Goal: Transaction & Acquisition: Purchase product/service

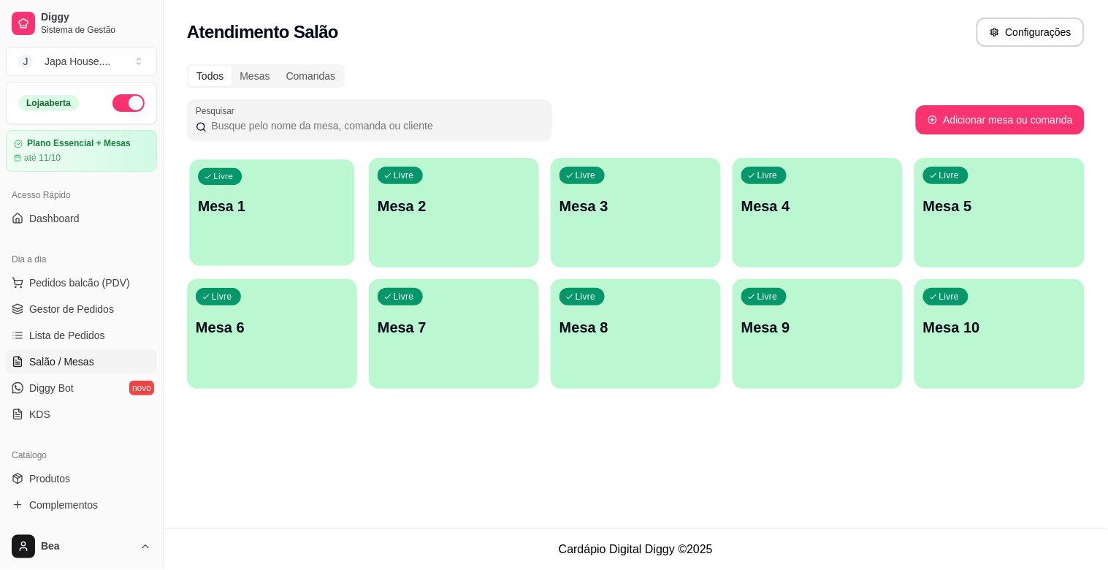
click at [331, 208] on p "Mesa 1" at bounding box center [272, 206] width 148 height 20
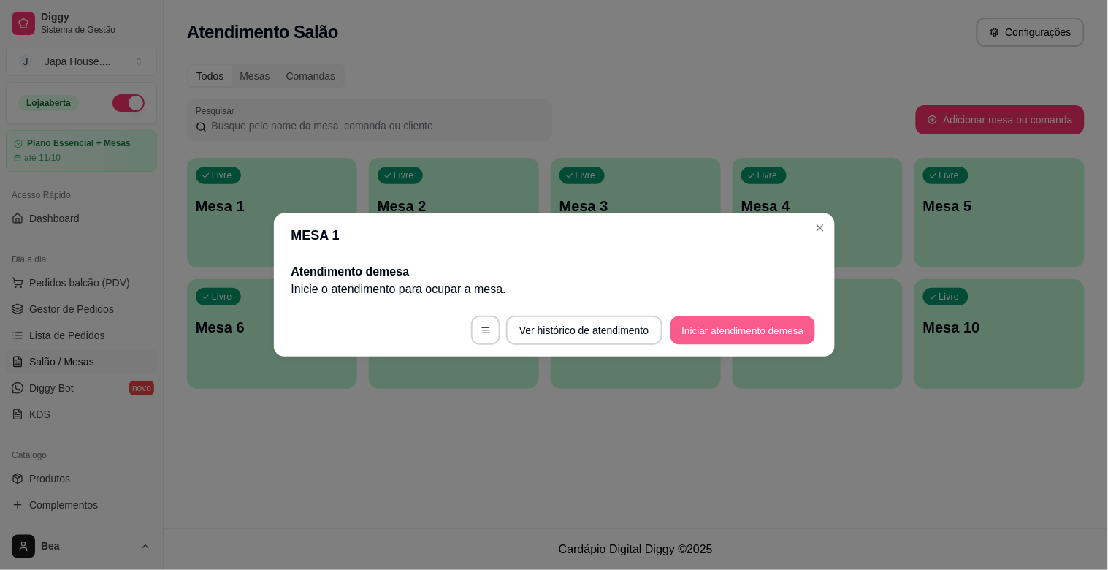
click at [703, 332] on button "Iniciar atendimento de mesa" at bounding box center [742, 330] width 145 height 28
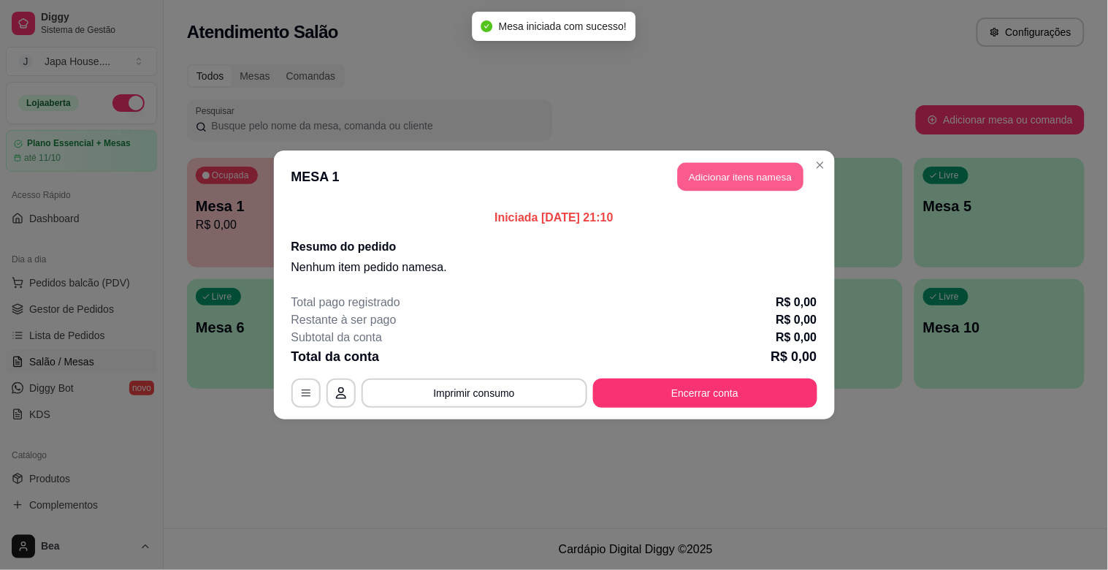
click at [722, 179] on button "Adicionar itens na mesa" at bounding box center [741, 177] width 126 height 28
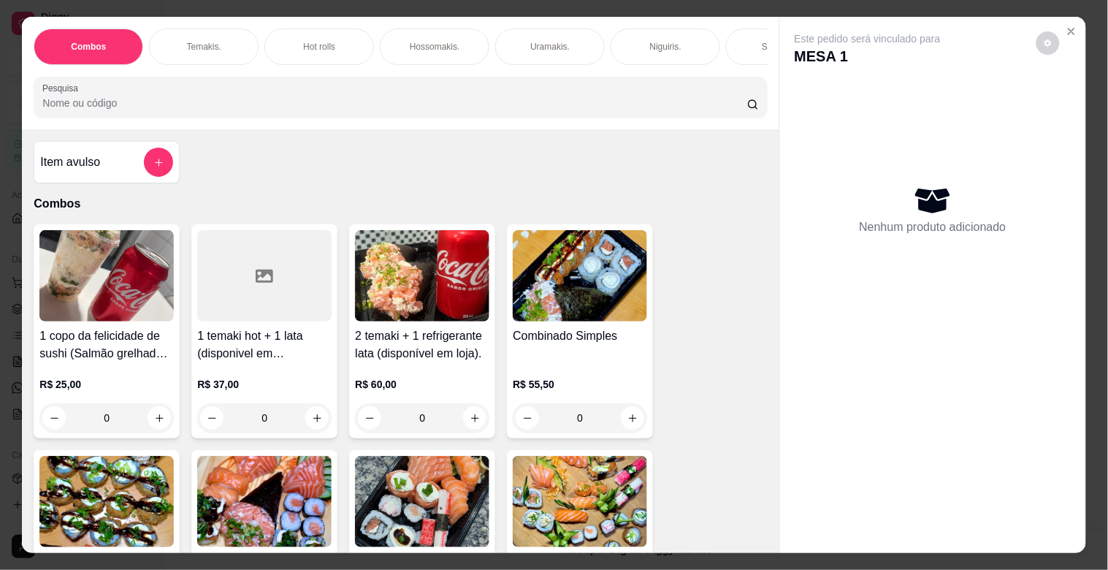
click at [226, 46] on div "Temakis." at bounding box center [204, 46] width 110 height 37
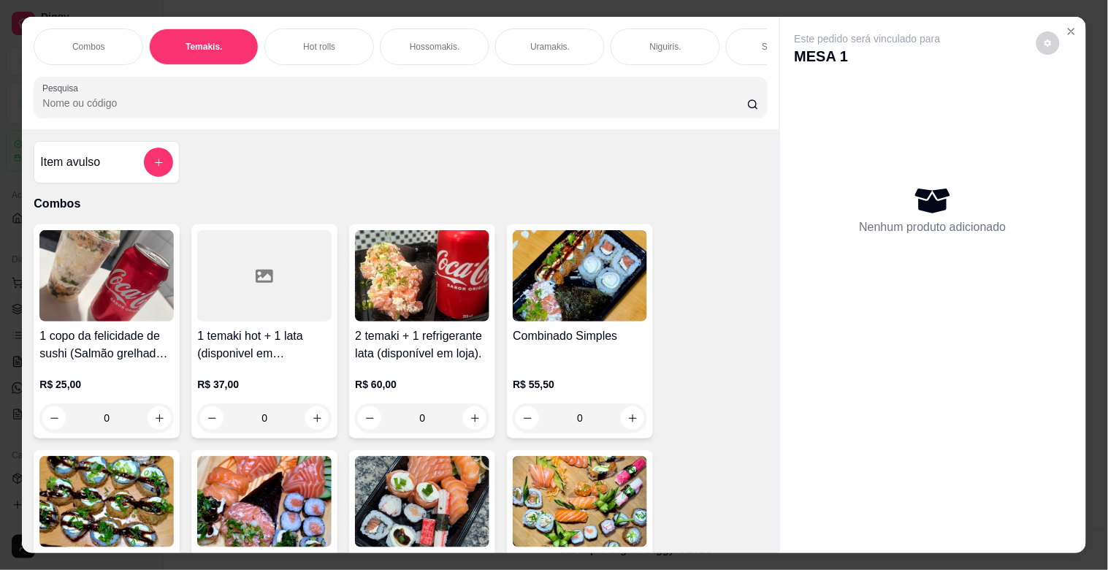
scroll to position [35, 0]
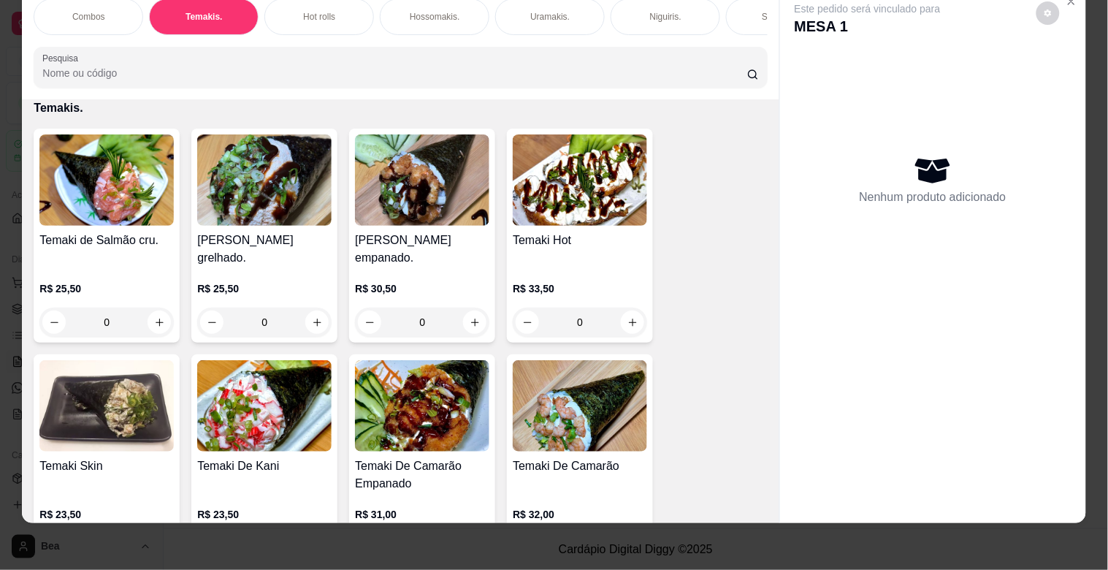
click at [594, 440] on img at bounding box center [580, 405] width 134 height 91
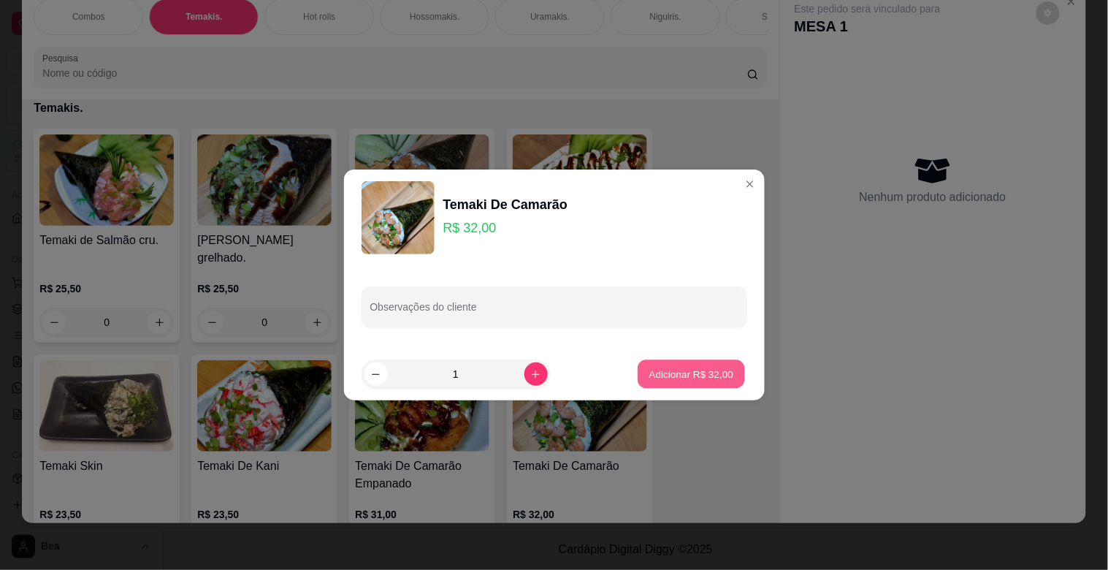
click at [701, 367] on p "Adicionar R$ 32,00" at bounding box center [691, 374] width 85 height 14
type input "1"
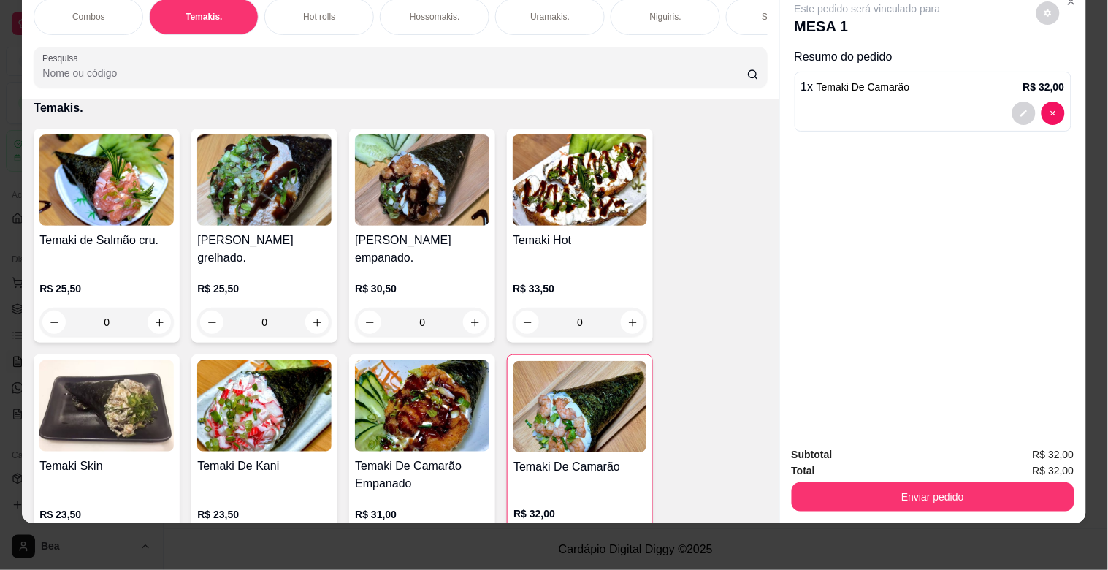
click at [303, 11] on p "Hot rolls" at bounding box center [319, 17] width 32 height 12
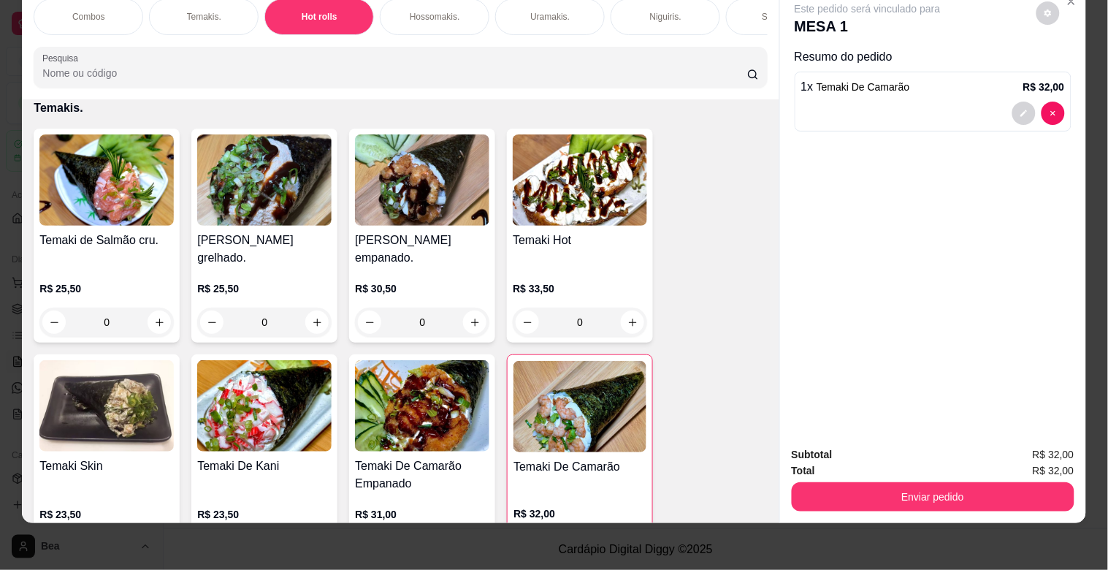
scroll to position [1633, 0]
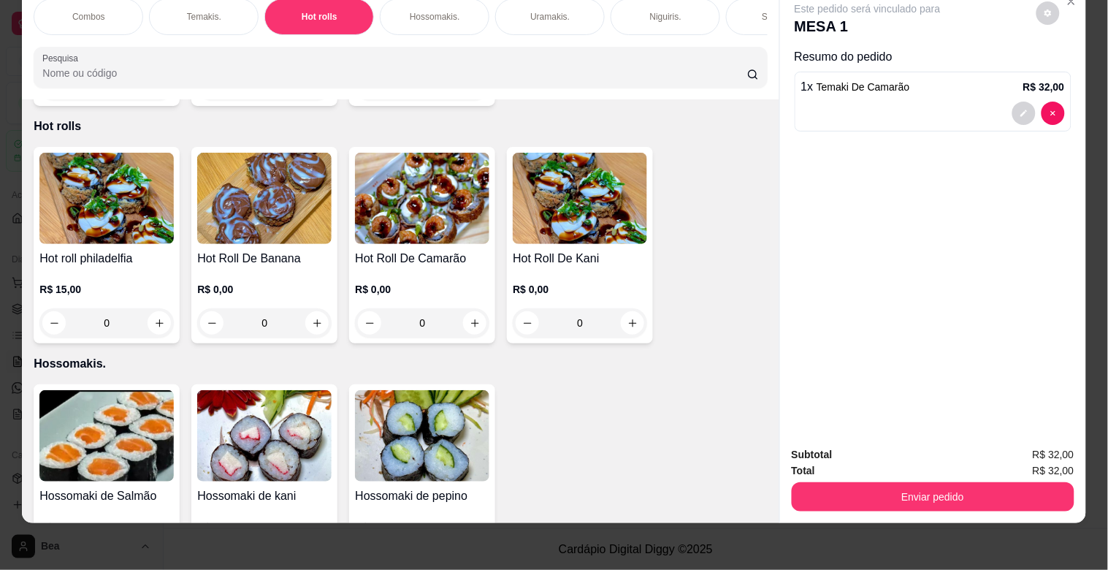
click at [154, 308] on div "0" at bounding box center [106, 322] width 134 height 29
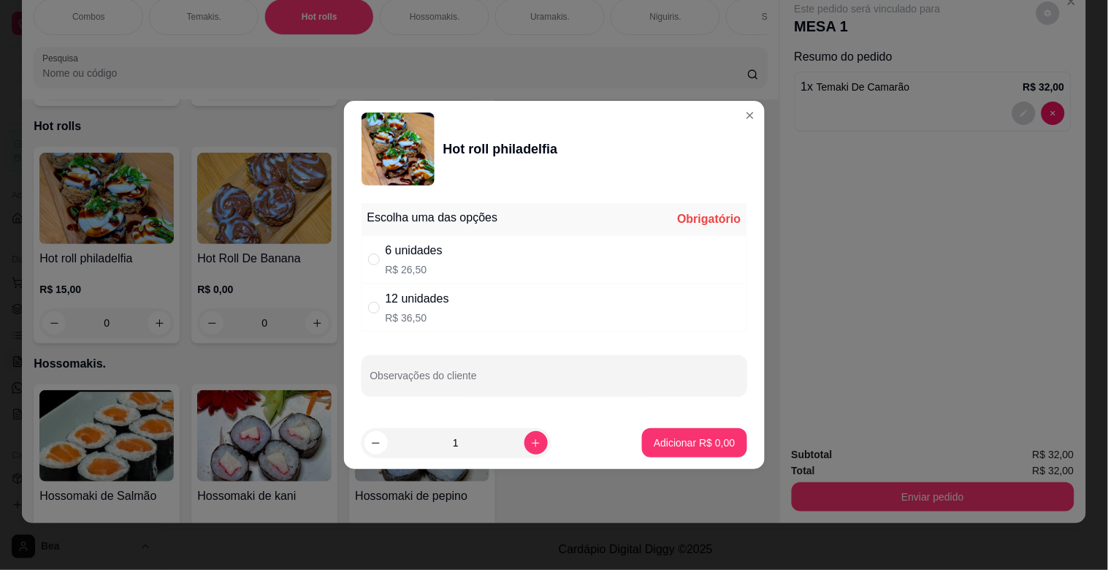
click at [440, 312] on p "R$ 36,50" at bounding box center [418, 317] width 64 height 15
radio input "true"
click at [676, 443] on p "Adicionar R$ 36,50" at bounding box center [691, 442] width 85 height 14
type input "1"
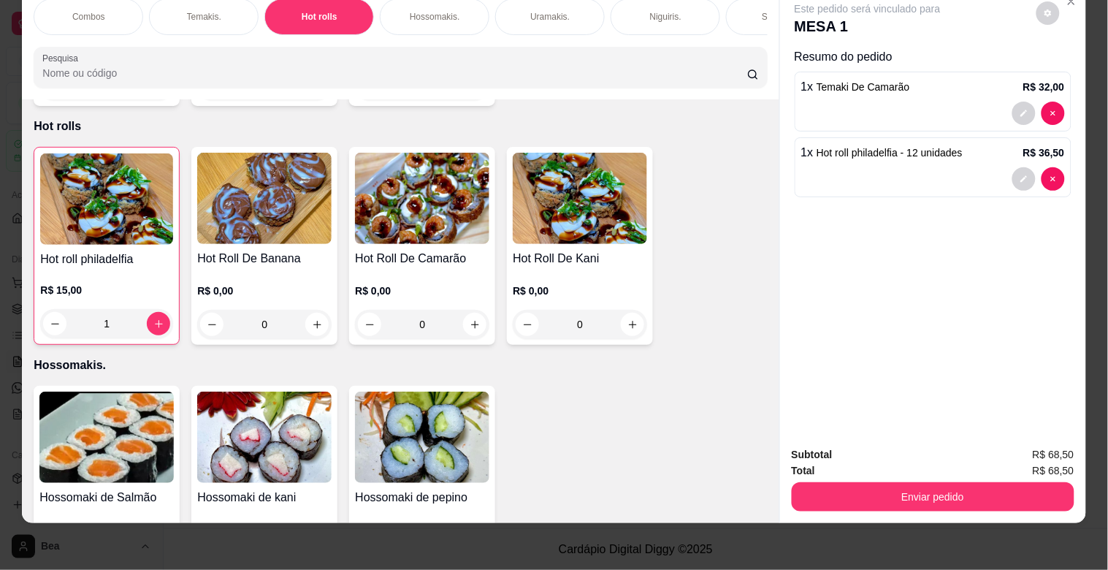
click at [736, 9] on div "Sashimis." at bounding box center [781, 17] width 110 height 37
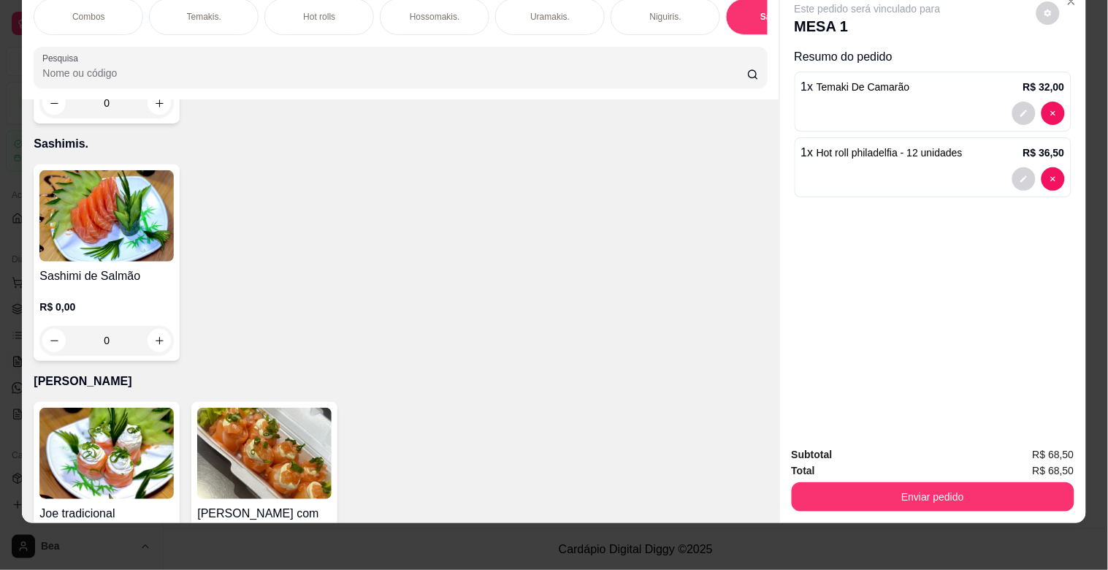
click at [143, 326] on div "0" at bounding box center [106, 340] width 134 height 29
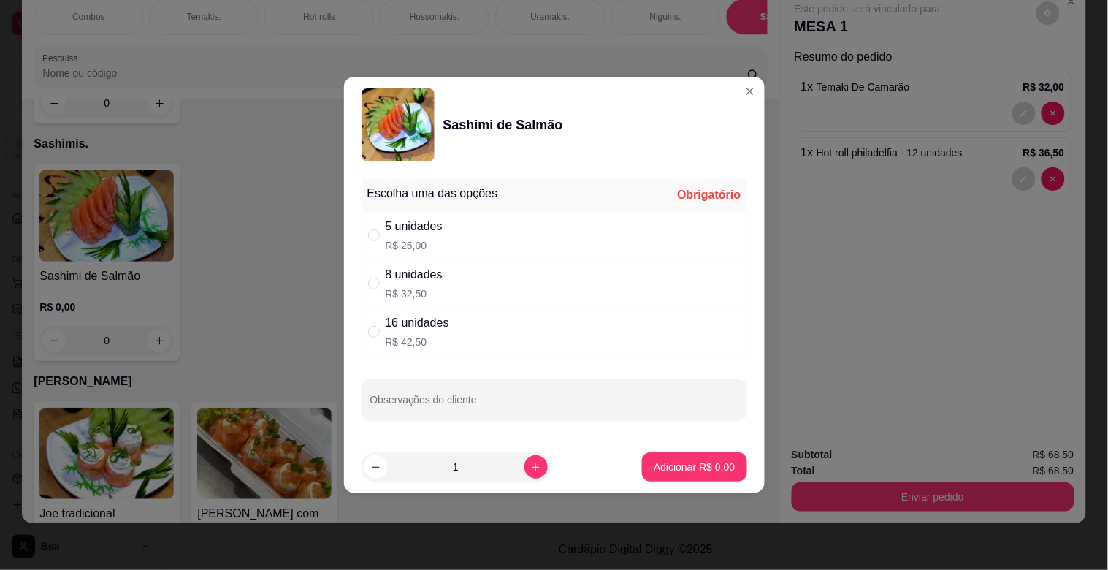
click at [440, 288] on p "R$ 32,50" at bounding box center [414, 293] width 57 height 15
radio input "true"
click at [679, 464] on p "Adicionar R$ 32,50" at bounding box center [691, 466] width 85 height 14
type input "1"
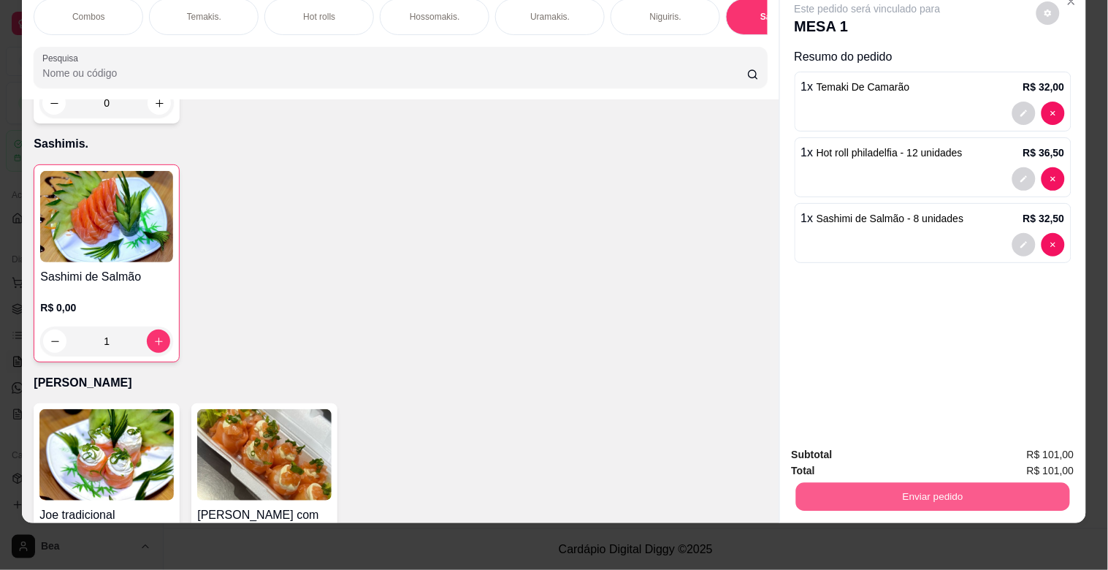
click at [976, 490] on button "Enviar pedido" at bounding box center [932, 496] width 274 height 28
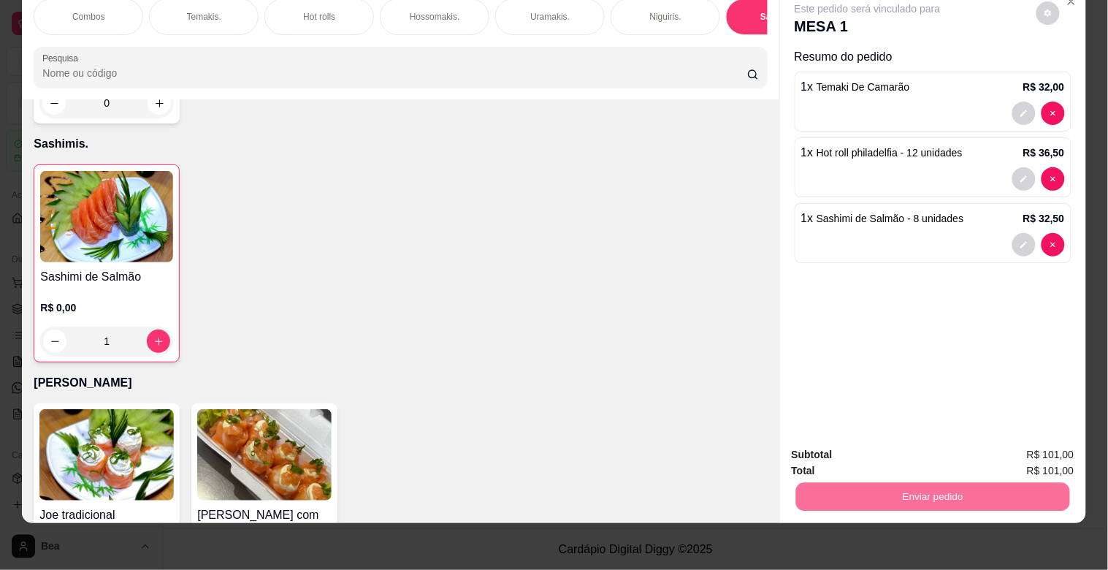
click at [1030, 442] on button "Enviar pedido" at bounding box center [1036, 448] width 80 height 27
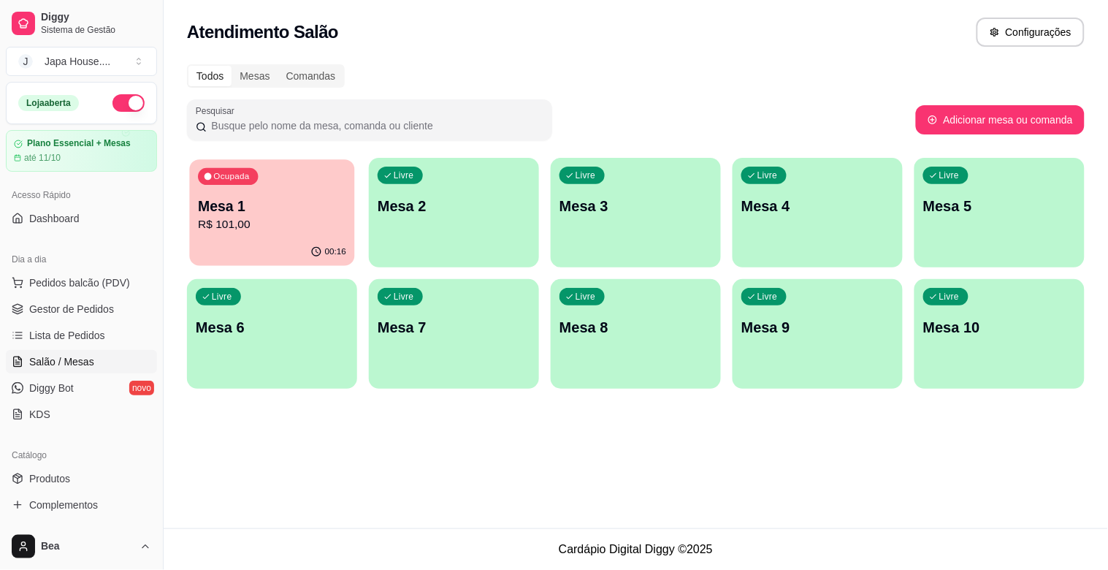
click at [305, 222] on p "R$ 101,00" at bounding box center [272, 224] width 148 height 17
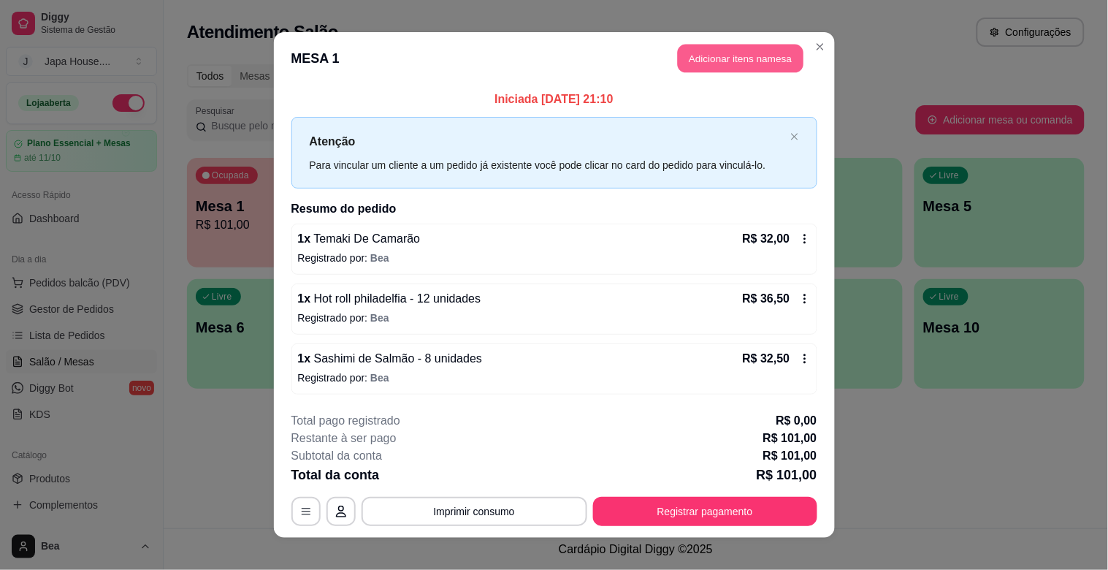
click at [754, 60] on button "Adicionar itens na mesa" at bounding box center [741, 59] width 126 height 28
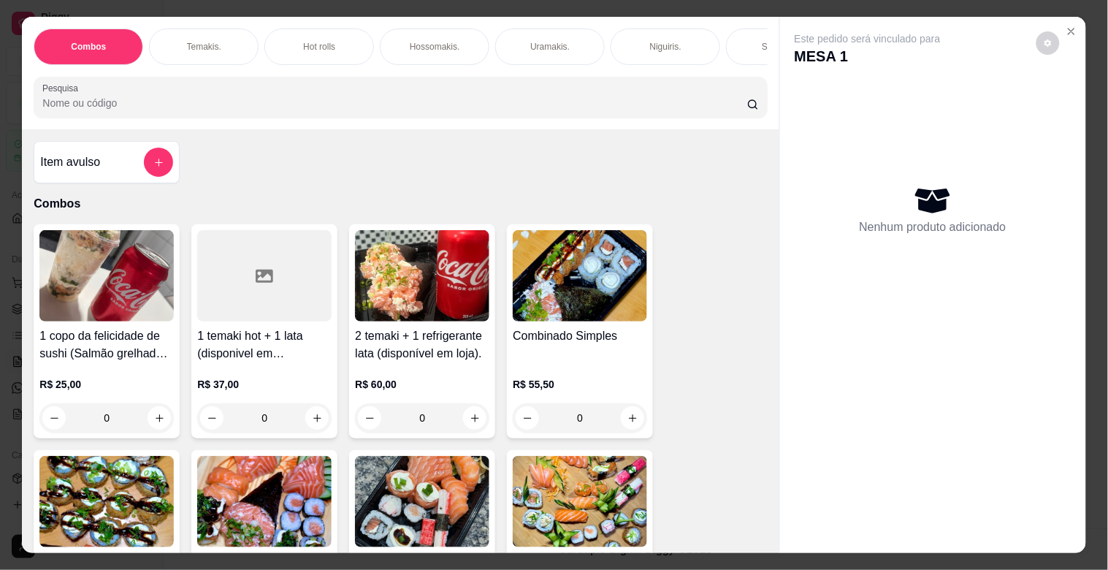
scroll to position [0, 643]
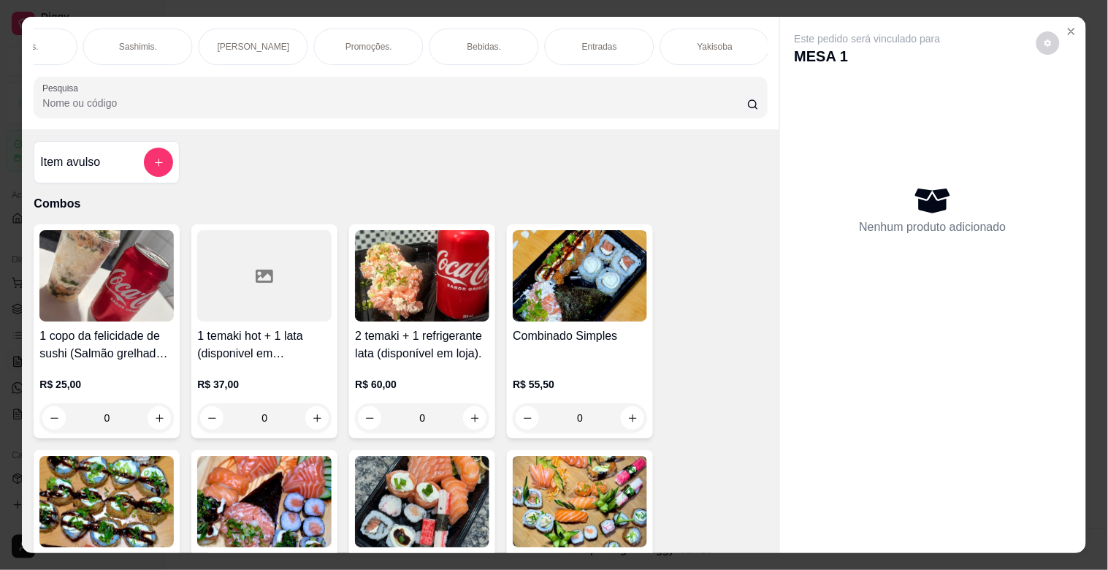
click at [462, 47] on div "Bebidas." at bounding box center [484, 46] width 110 height 37
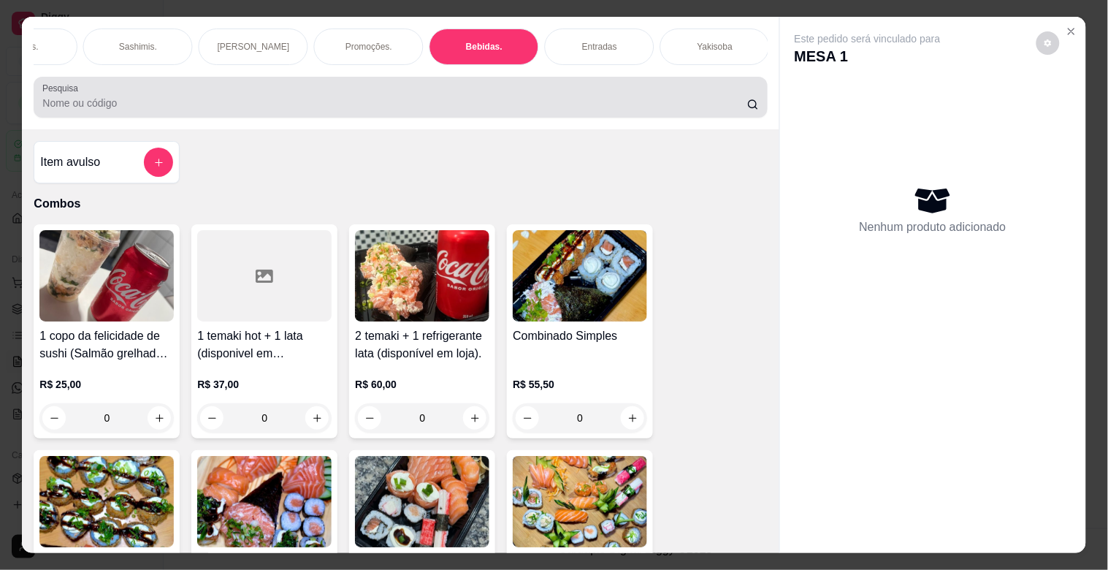
scroll to position [35, 0]
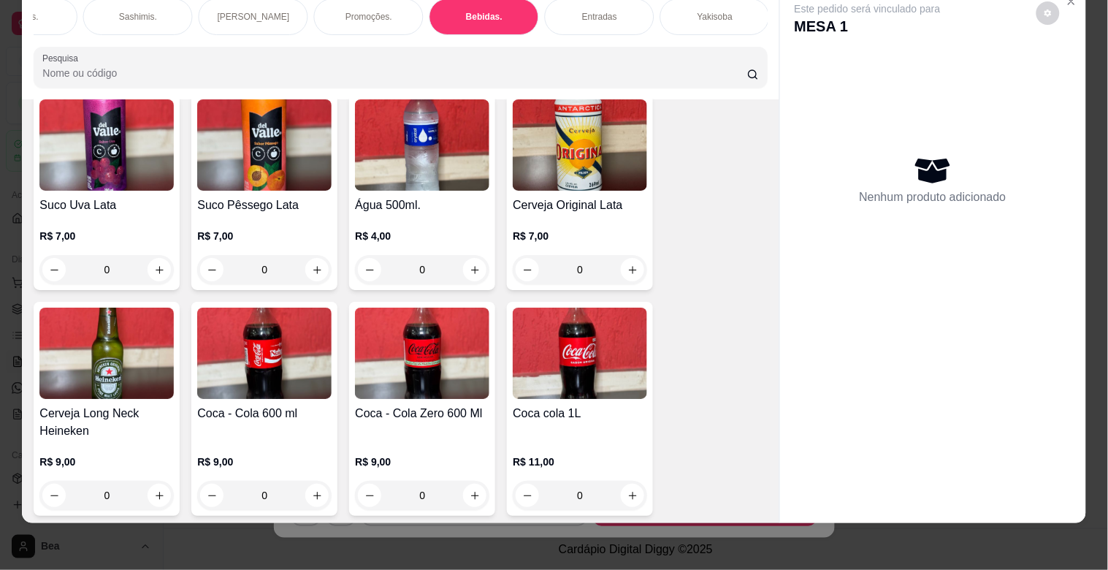
scroll to position [4282, 0]
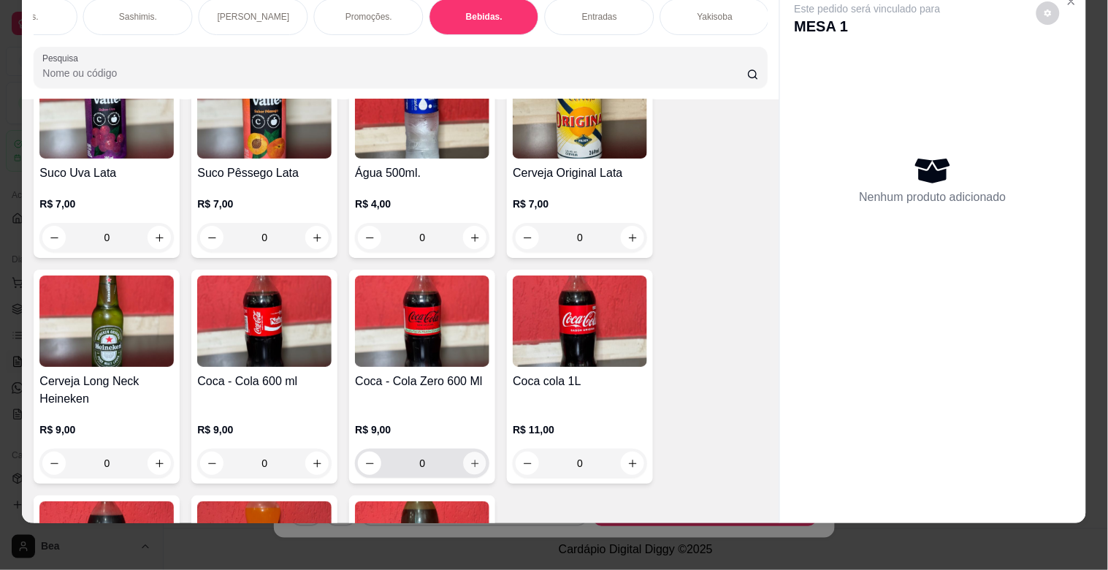
click at [470, 458] on icon "increase-product-quantity" at bounding box center [475, 463] width 11 height 11
type input "1"
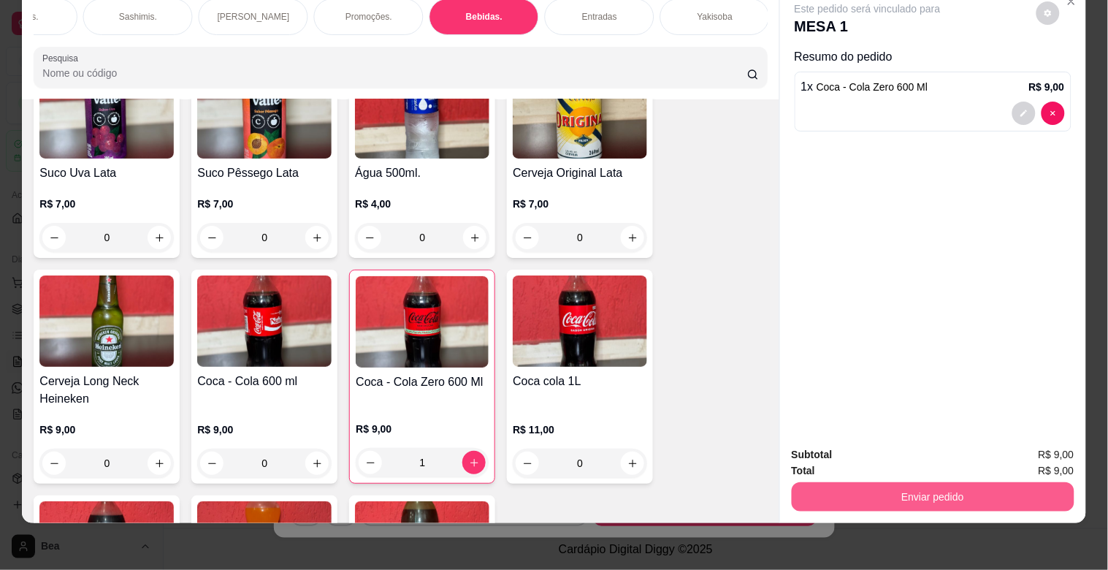
click at [884, 487] on button "Enviar pedido" at bounding box center [933, 496] width 283 height 29
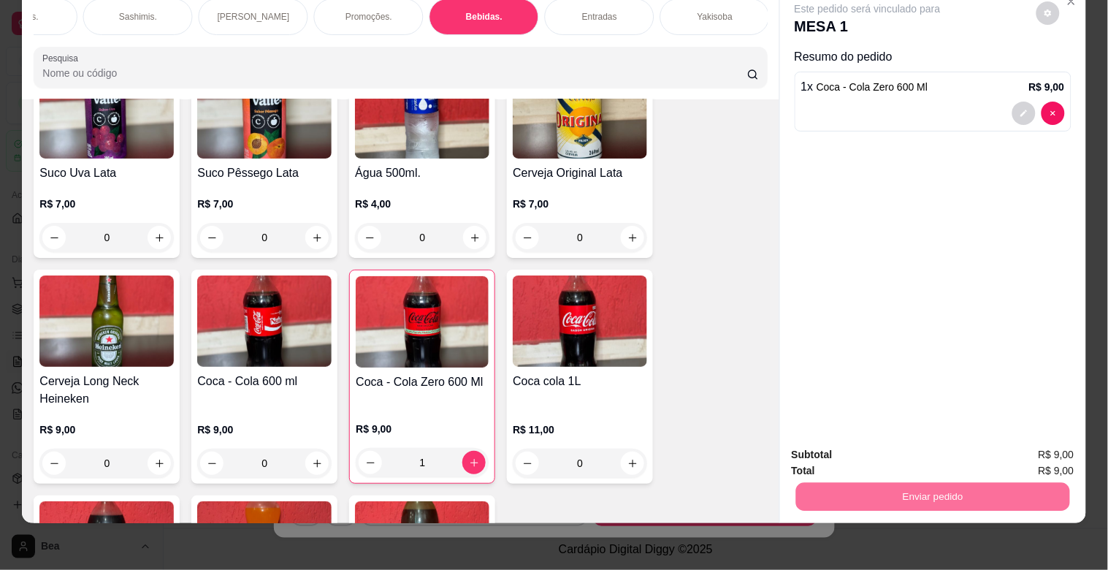
click at [1030, 446] on button "Enviar pedido" at bounding box center [1036, 448] width 80 height 27
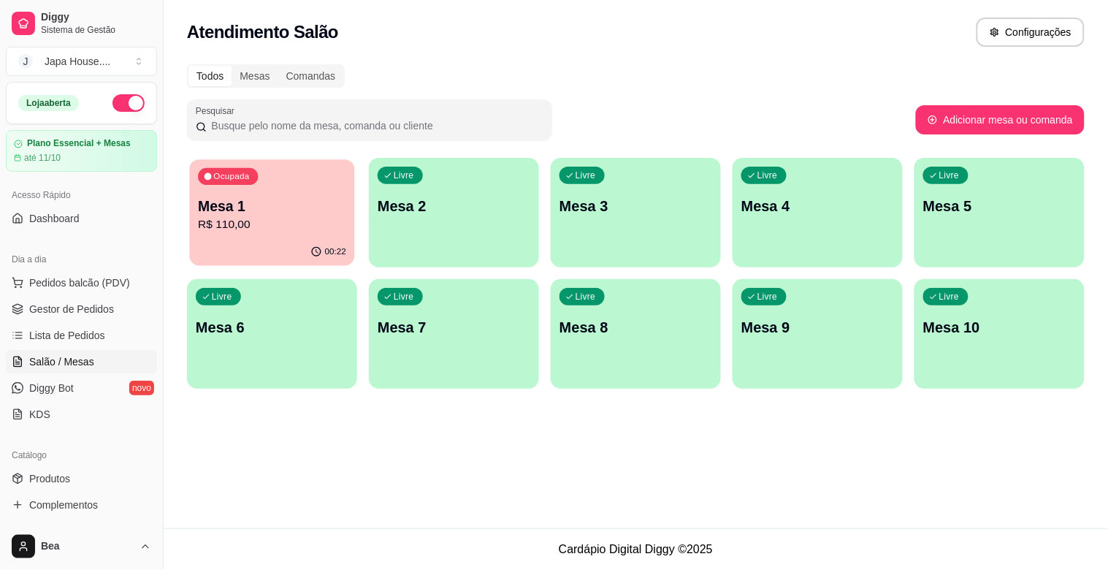
click at [267, 187] on div "Ocupada Mesa 1 R$ 110,00" at bounding box center [271, 198] width 165 height 79
